Goal: Task Accomplishment & Management: Manage account settings

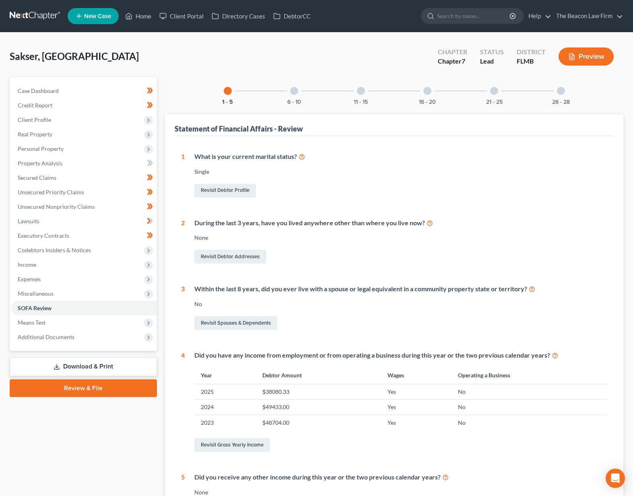
click at [31, 13] on link at bounding box center [35, 16] width 51 height 14
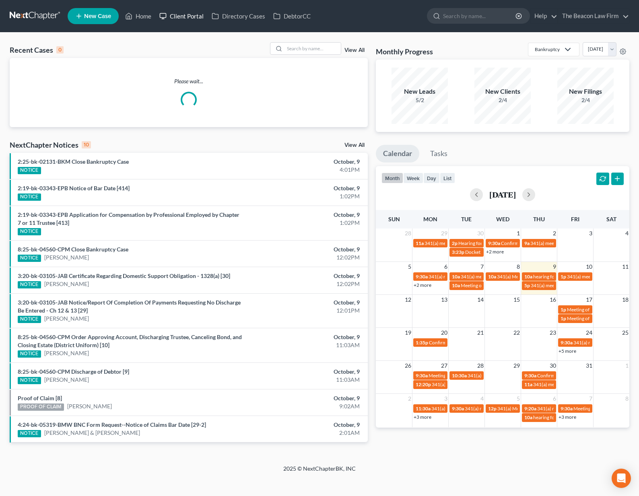
click at [191, 18] on link "Client Portal" at bounding box center [181, 16] width 52 height 14
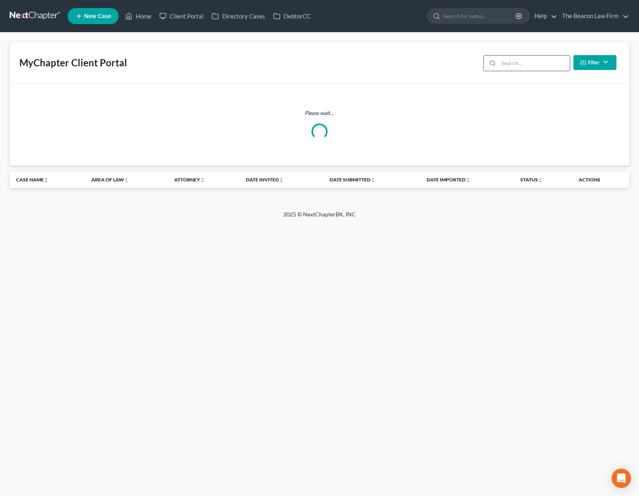
click at [545, 67] on input "search" at bounding box center [533, 62] width 71 height 15
type input "[PERSON_NAME]"
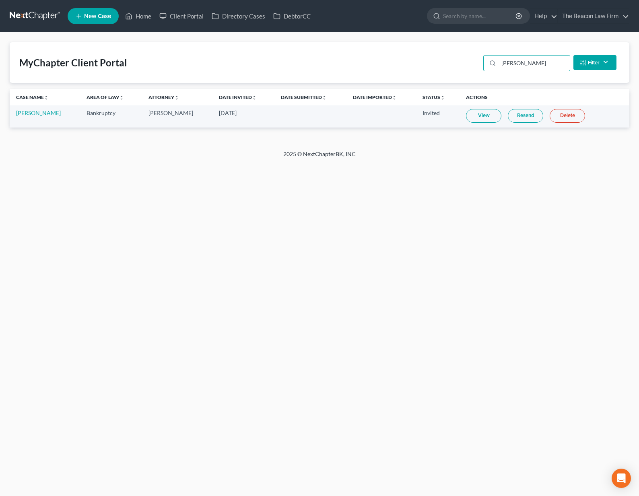
click at [52, 13] on link at bounding box center [35, 16] width 51 height 14
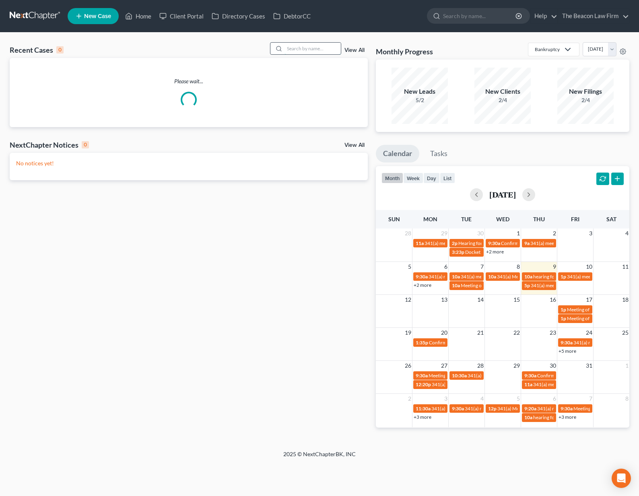
click at [319, 52] on input "search" at bounding box center [312, 49] width 56 height 12
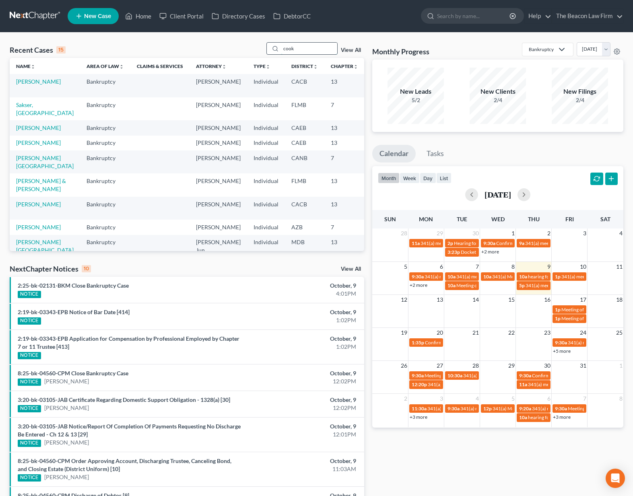
type input "cook"
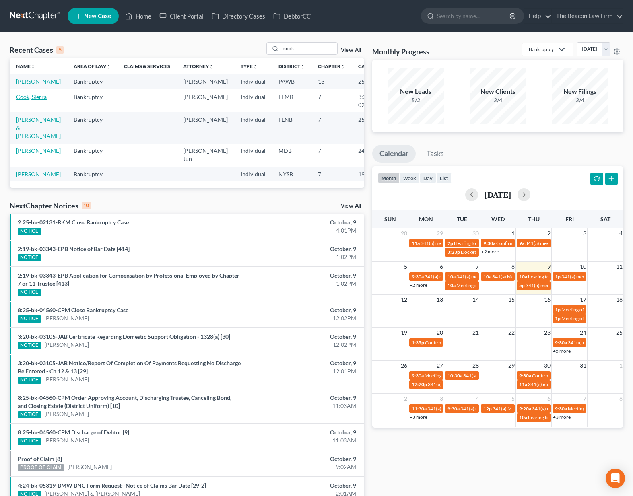
click at [28, 100] on link "Cook, Sierra" at bounding box center [31, 96] width 31 height 7
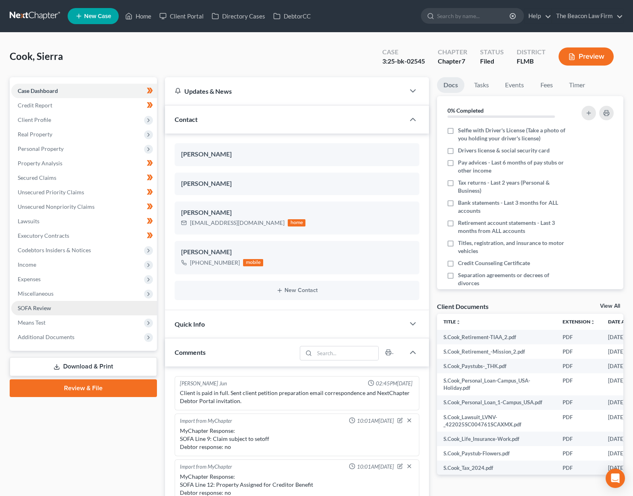
scroll to position [209, 0]
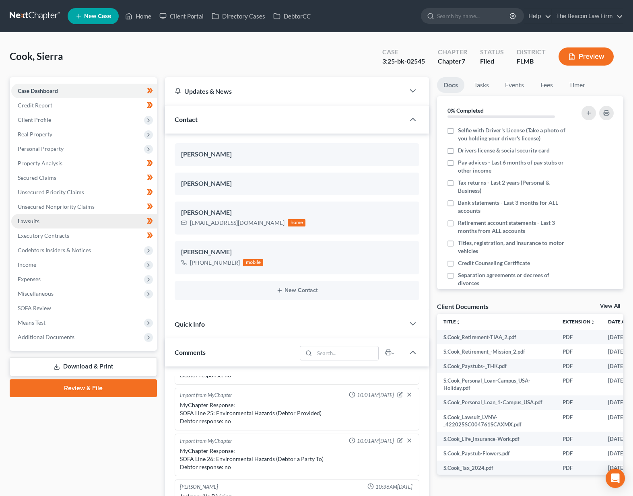
click at [56, 224] on link "Lawsuits" at bounding box center [84, 221] width 146 height 14
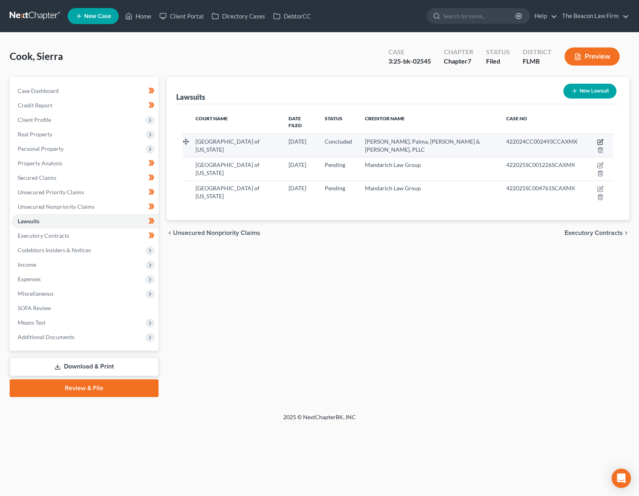
click at [599, 139] on icon "button" at bounding box center [601, 141] width 4 height 4
select select "9"
select select "2"
select select "4"
select select "9"
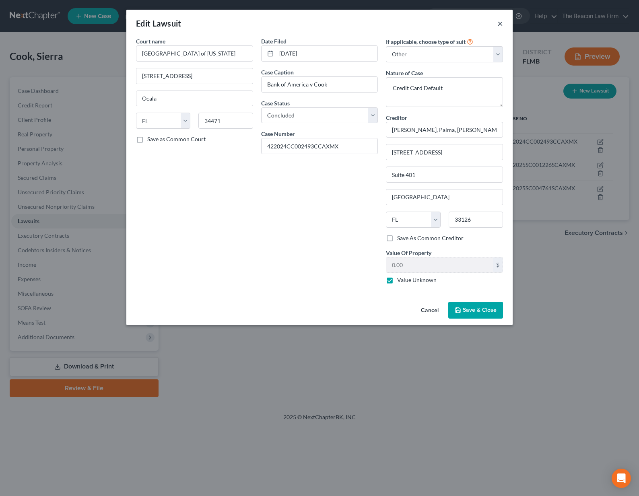
click at [502, 23] on button "×" at bounding box center [500, 23] width 6 height 10
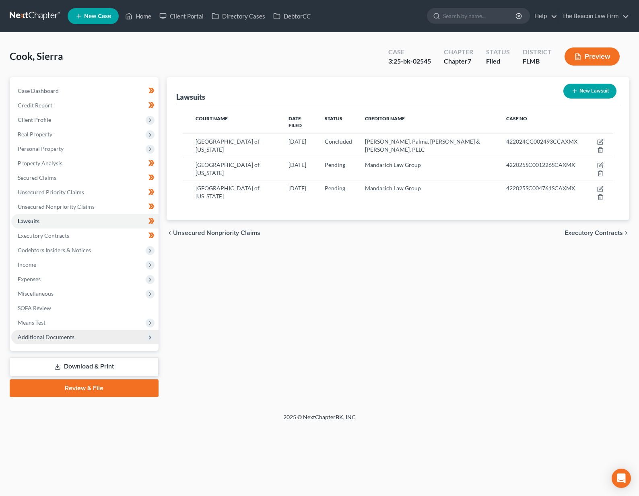
click at [67, 338] on span "Additional Documents" at bounding box center [46, 336] width 57 height 7
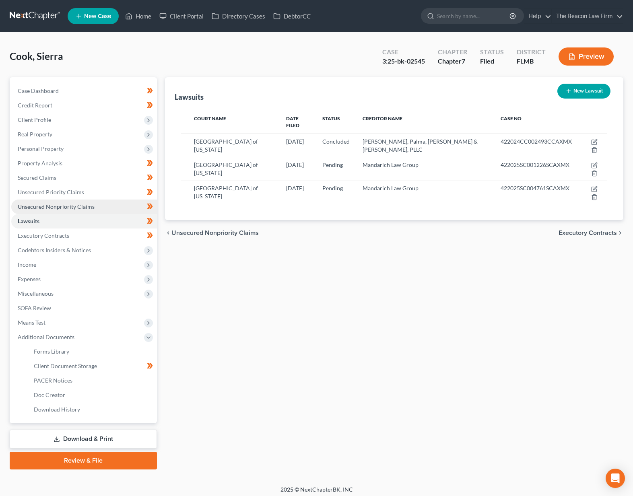
click at [52, 204] on span "Unsecured Nonpriority Claims" at bounding box center [56, 206] width 77 height 7
